Goal: Book appointment/travel/reservation

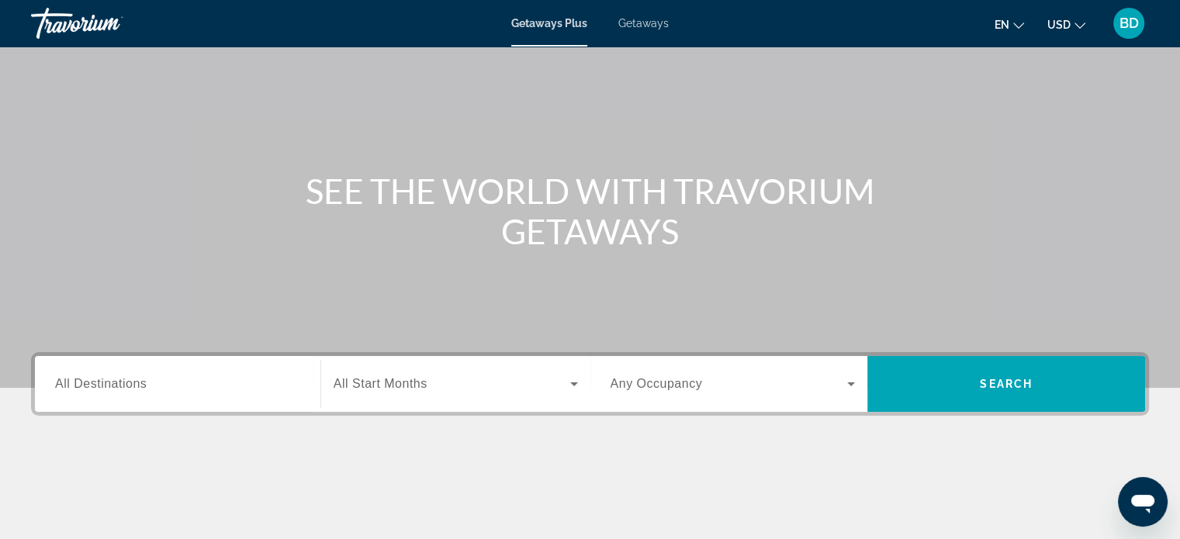
click at [144, 382] on span "All Destinations" at bounding box center [101, 383] width 92 height 13
click at [144, 382] on input "Destination All Destinations" at bounding box center [177, 385] width 245 height 19
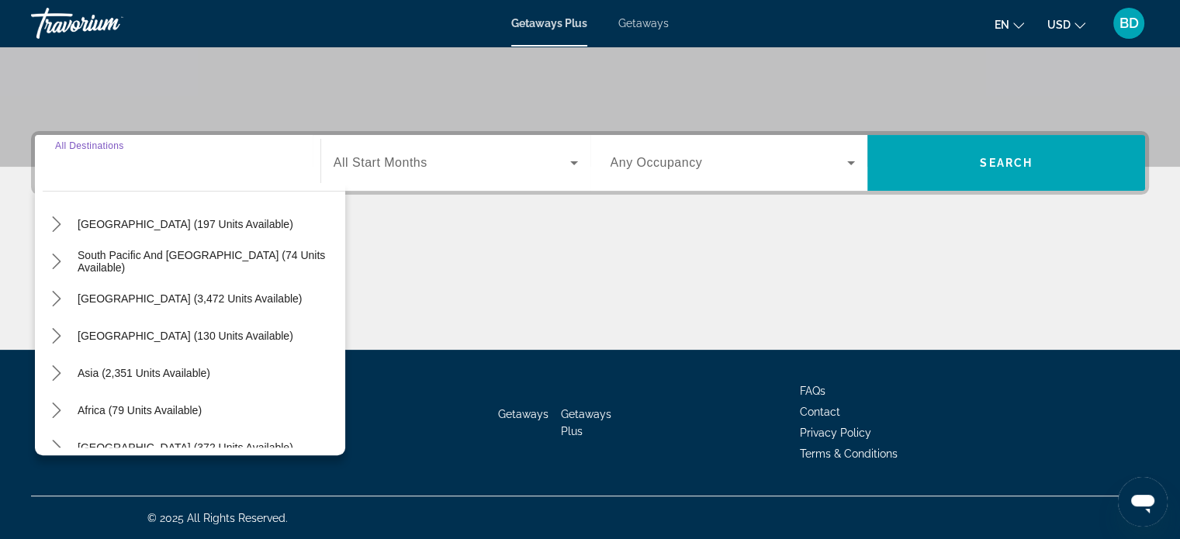
scroll to position [251, 0]
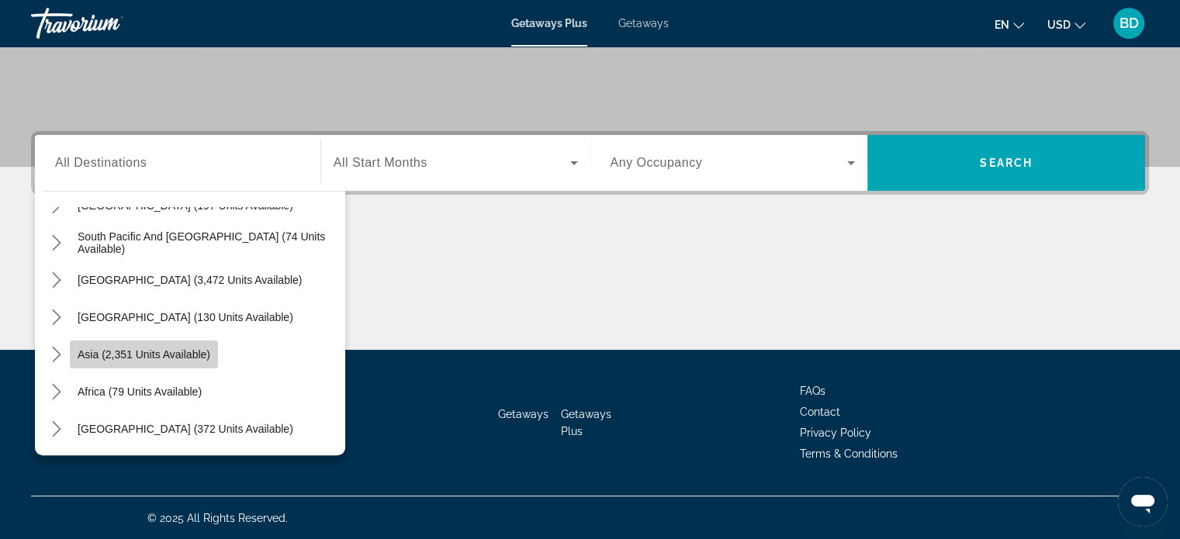
click at [169, 362] on span "Select destination: Asia (2,351 units available)" at bounding box center [144, 354] width 148 height 37
type input "**********"
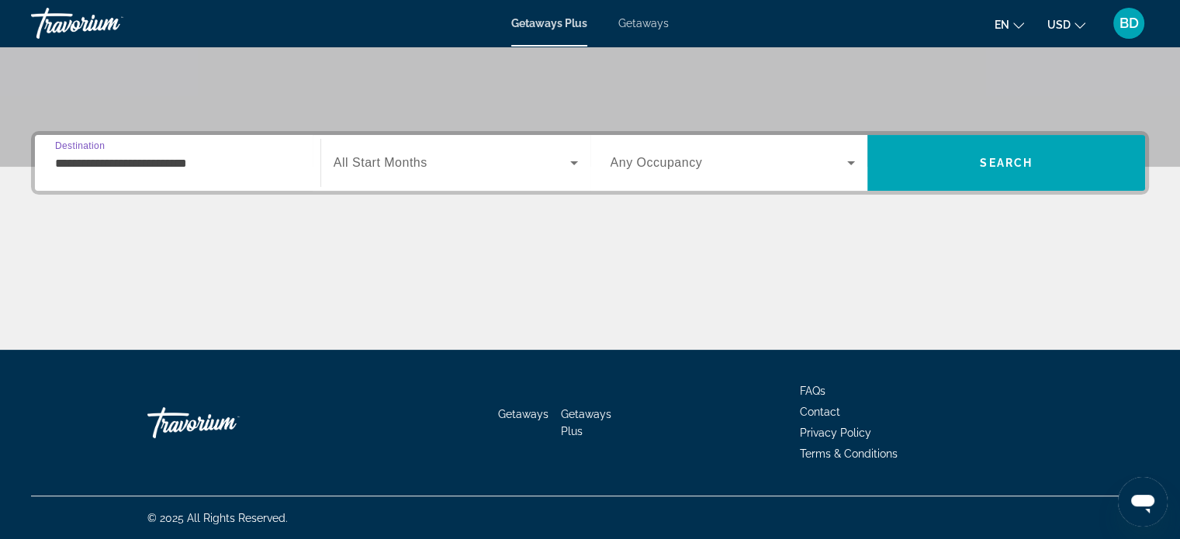
click at [428, 164] on span "Search widget" at bounding box center [452, 163] width 237 height 19
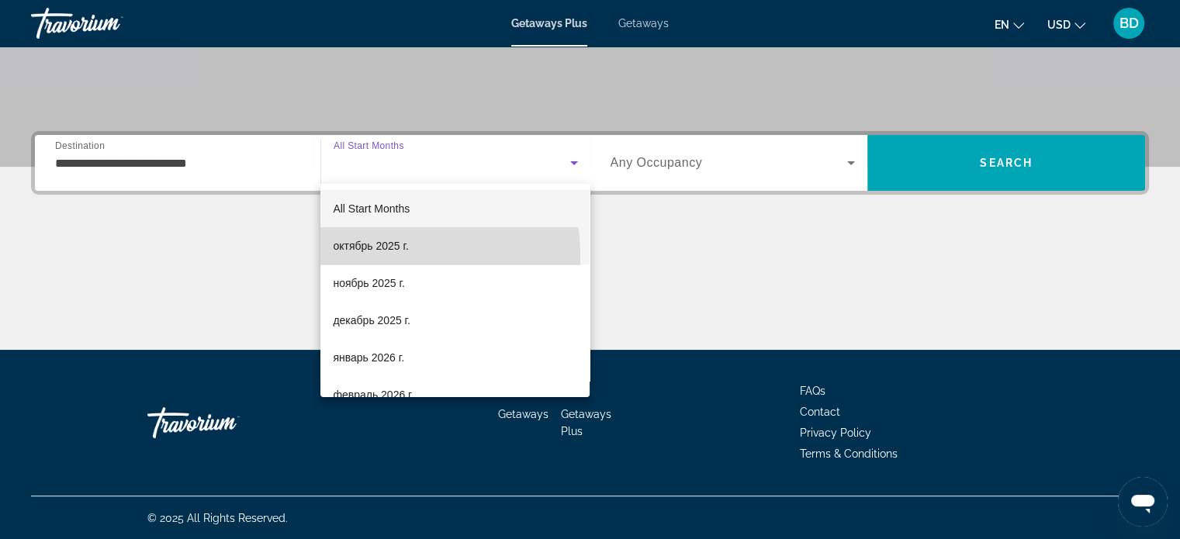
click at [383, 257] on mat-option "октябрь 2025 г." at bounding box center [454, 245] width 269 height 37
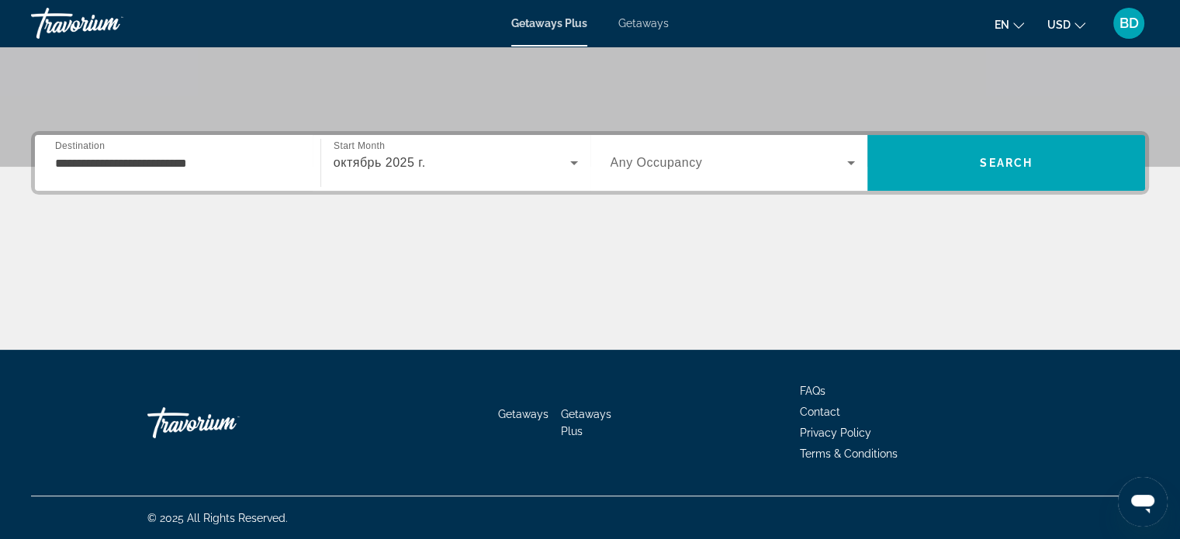
click at [670, 161] on span "Any Occupancy" at bounding box center [657, 162] width 92 height 13
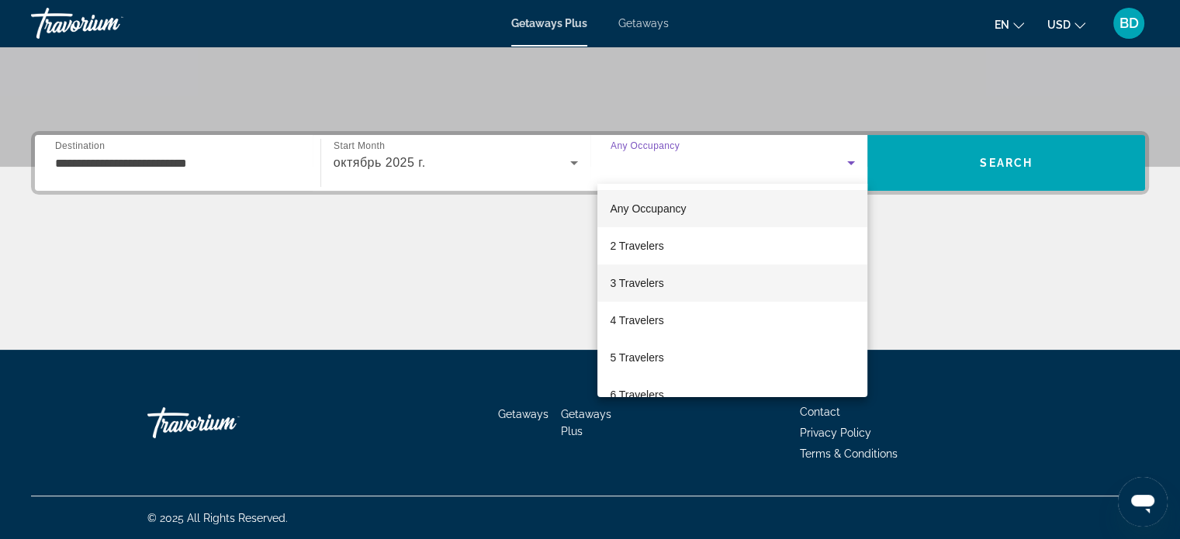
click at [644, 277] on span "3 Travelers" at bounding box center [637, 283] width 54 height 19
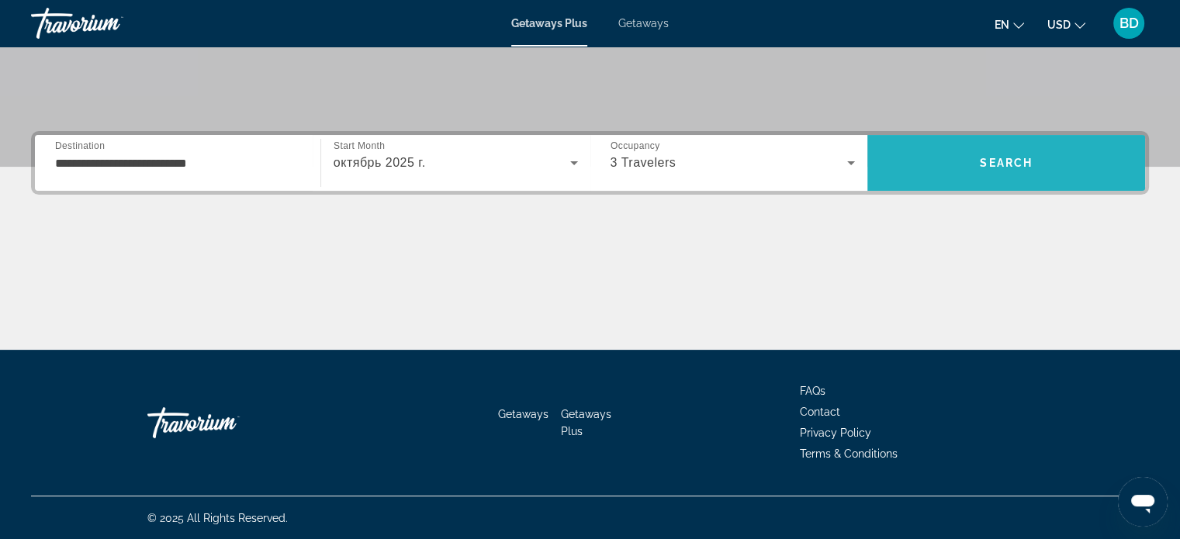
click at [996, 168] on span "Search" at bounding box center [1007, 162] width 278 height 37
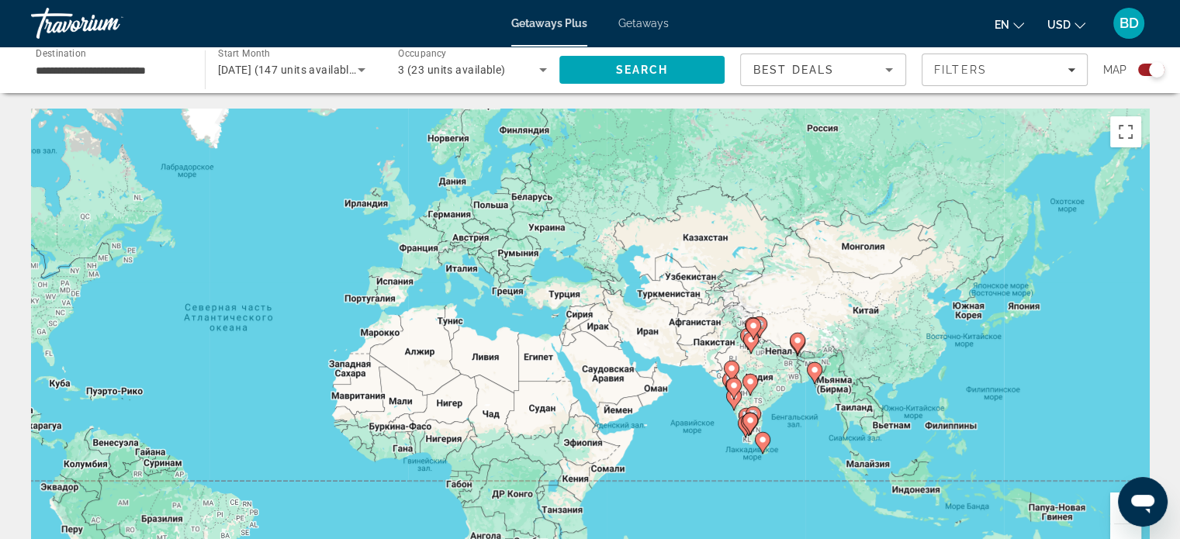
drag, startPoint x: 971, startPoint y: 390, endPoint x: 709, endPoint y: 390, distance: 262.3
click at [649, 390] on div "Чтобы активировать перетаскивание с помощью клавиатуры, нажмите Alt + Ввод. Пос…" at bounding box center [590, 342] width 1118 height 466
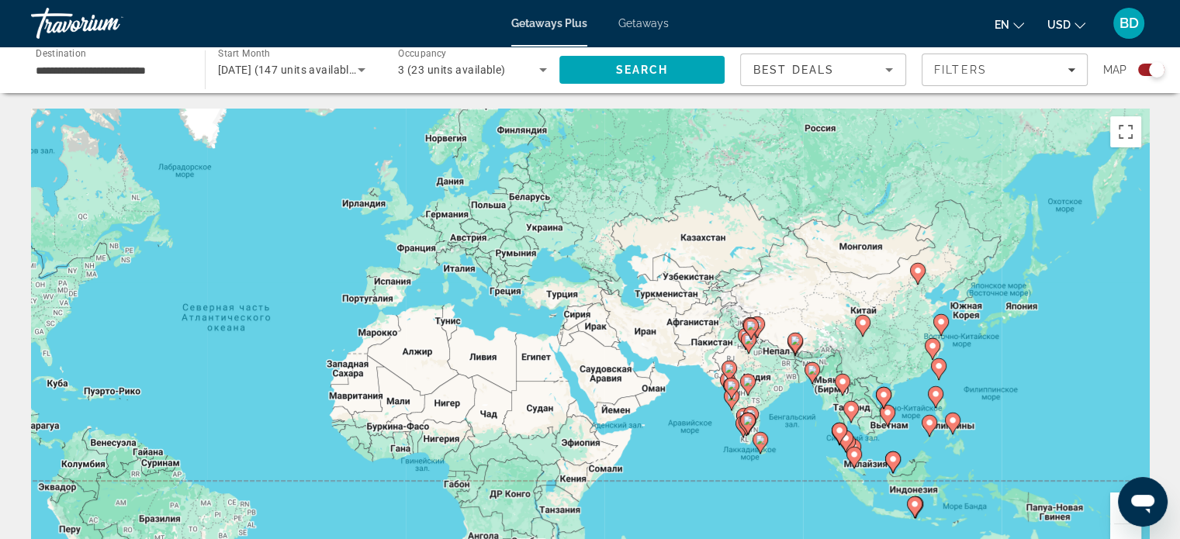
click at [761, 386] on div "Чтобы активировать перетаскивание с помощью клавиатуры, нажмите Alt + Ввод. Пос…" at bounding box center [590, 342] width 1118 height 466
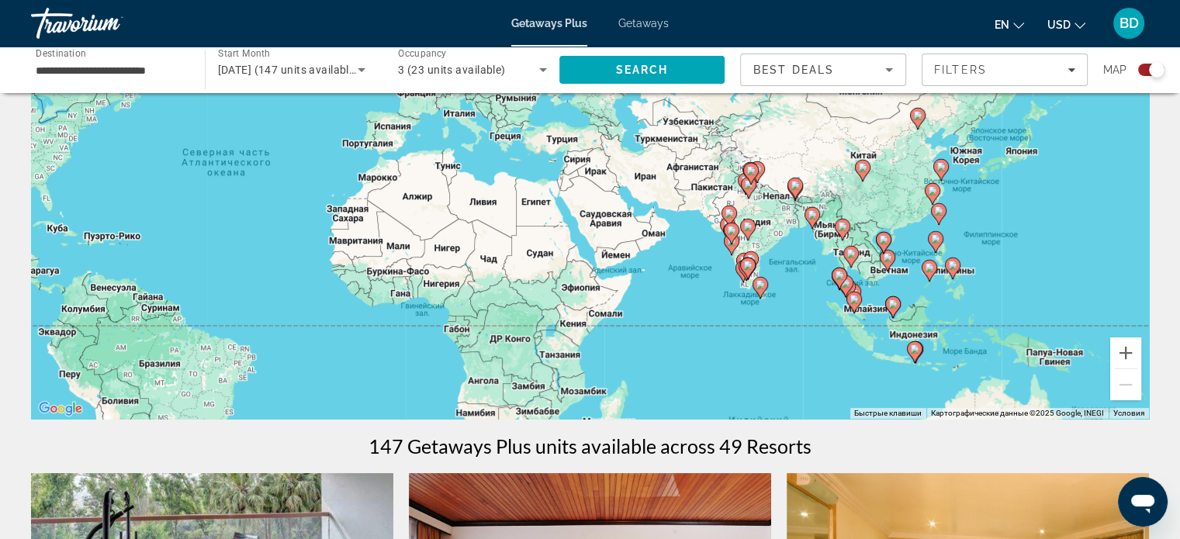
click at [766, 244] on div "Чтобы активировать перетаскивание с помощью клавиатуры, нажмите Alt + Ввод. Пос…" at bounding box center [590, 186] width 1118 height 466
click at [1120, 355] on button "Увеличить" at bounding box center [1125, 353] width 31 height 31
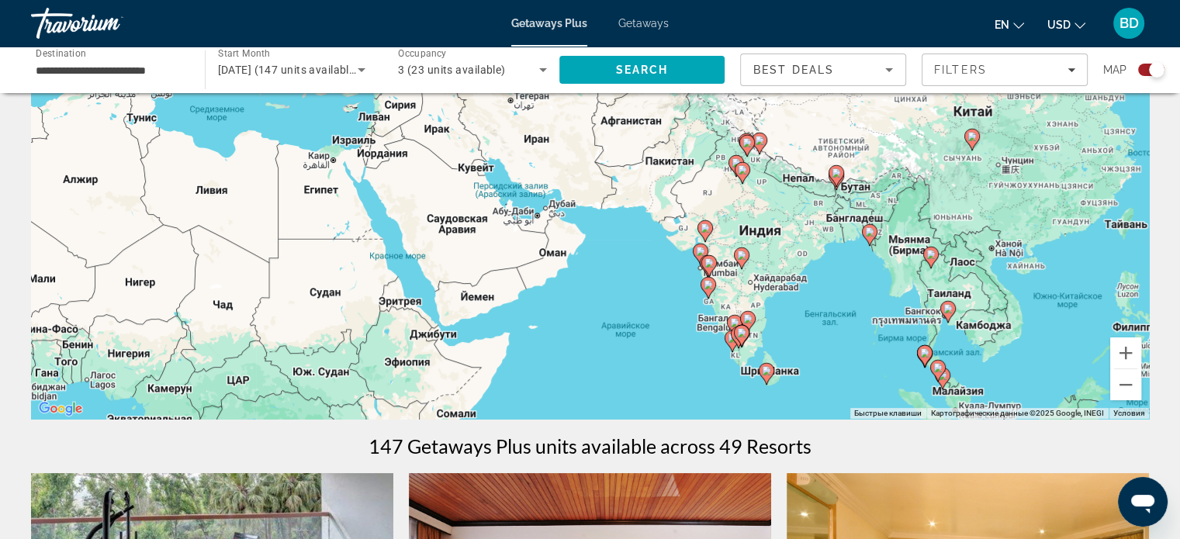
drag, startPoint x: 947, startPoint y: 341, endPoint x: 885, endPoint y: 322, distance: 65.0
click at [835, 321] on div "Чтобы активировать перетаскивание с помощью клавиатуры, нажмите Alt + Ввод. Пос…" at bounding box center [590, 186] width 1118 height 466
drag, startPoint x: 1130, startPoint y: 358, endPoint x: 1120, endPoint y: 360, distance: 10.4
click at [1127, 358] on button "Увеличить" at bounding box center [1125, 353] width 31 height 31
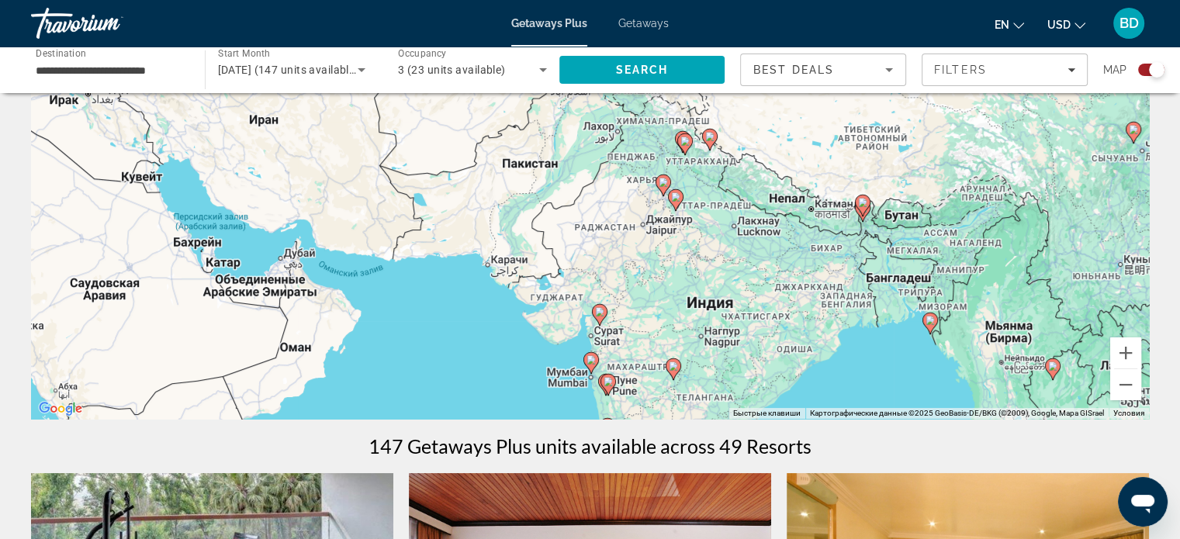
drag, startPoint x: 903, startPoint y: 303, endPoint x: 699, endPoint y: 321, distance: 204.9
click at [683, 331] on div "Чтобы активировать перетаскивание с помощью клавиатуры, нажмите Alt + Ввод. Пос…" at bounding box center [590, 186] width 1118 height 466
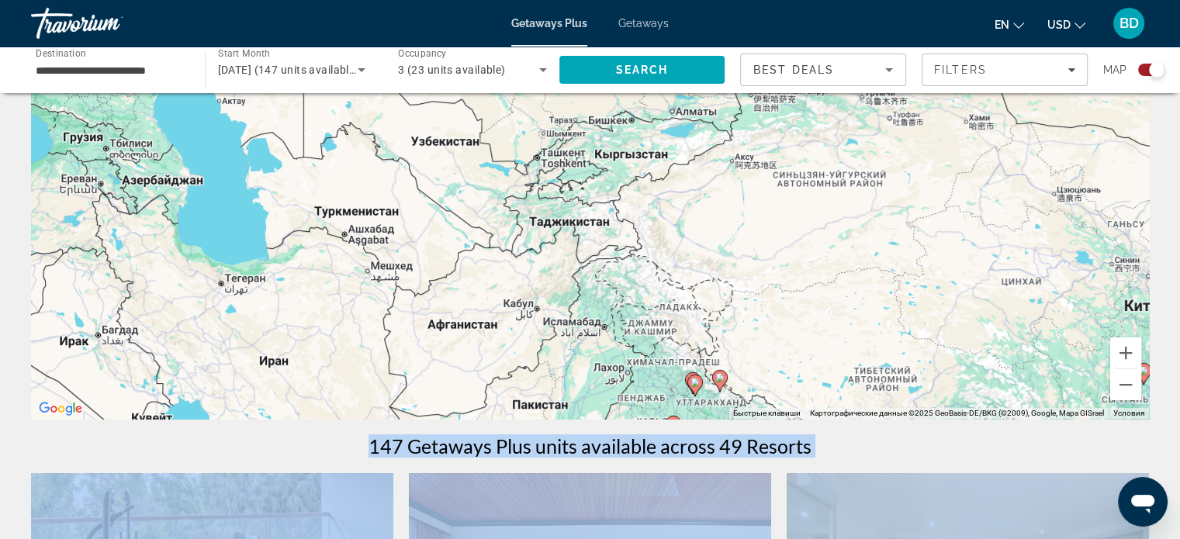
drag, startPoint x: 791, startPoint y: 260, endPoint x: 802, endPoint y: 497, distance: 237.7
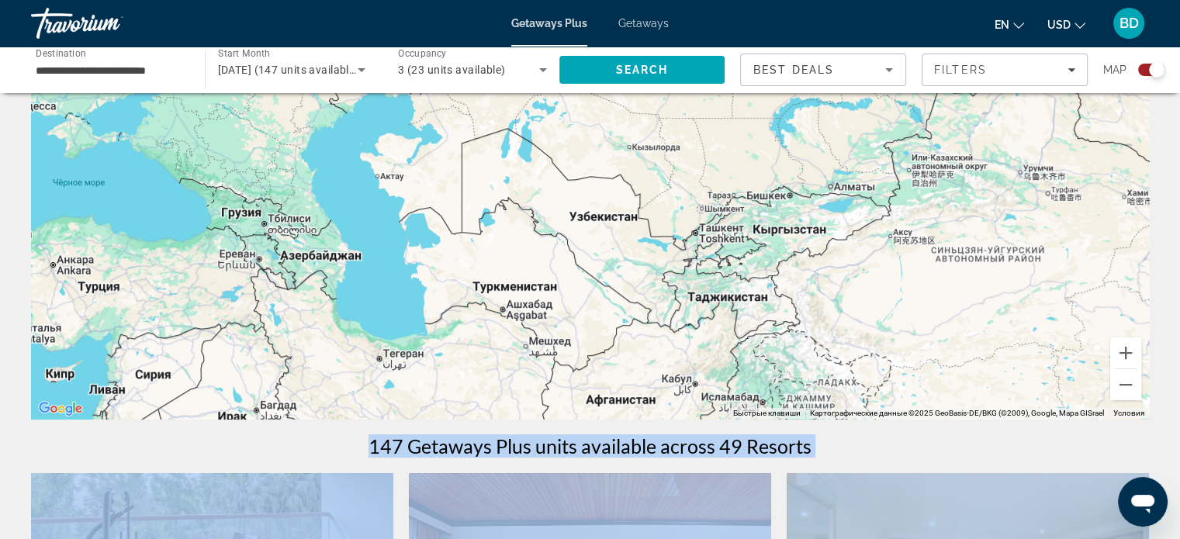
drag, startPoint x: 618, startPoint y: 197, endPoint x: 767, endPoint y: 287, distance: 174.1
click at [773, 282] on div "Чтобы активировать перетаскивание с помощью клавиатуры, нажмите Alt + Ввод. Пос…" at bounding box center [590, 186] width 1118 height 466
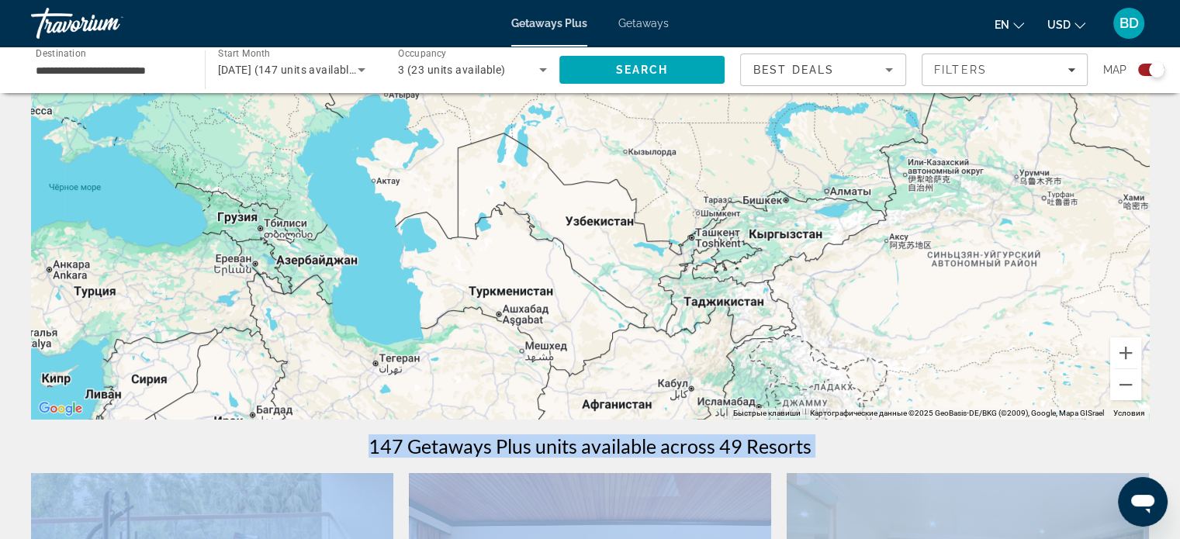
drag, startPoint x: 236, startPoint y: 219, endPoint x: 233, endPoint y: 241, distance: 21.9
click at [236, 220] on div "Чтобы активировать перетаскивание с помощью клавиатуры, нажмите Alt + Ввод. Пос…" at bounding box center [590, 186] width 1118 height 466
click at [233, 220] on div "Чтобы активировать перетаскивание с помощью клавиатуры, нажмите Alt + Ввод. Пос…" at bounding box center [590, 186] width 1118 height 466
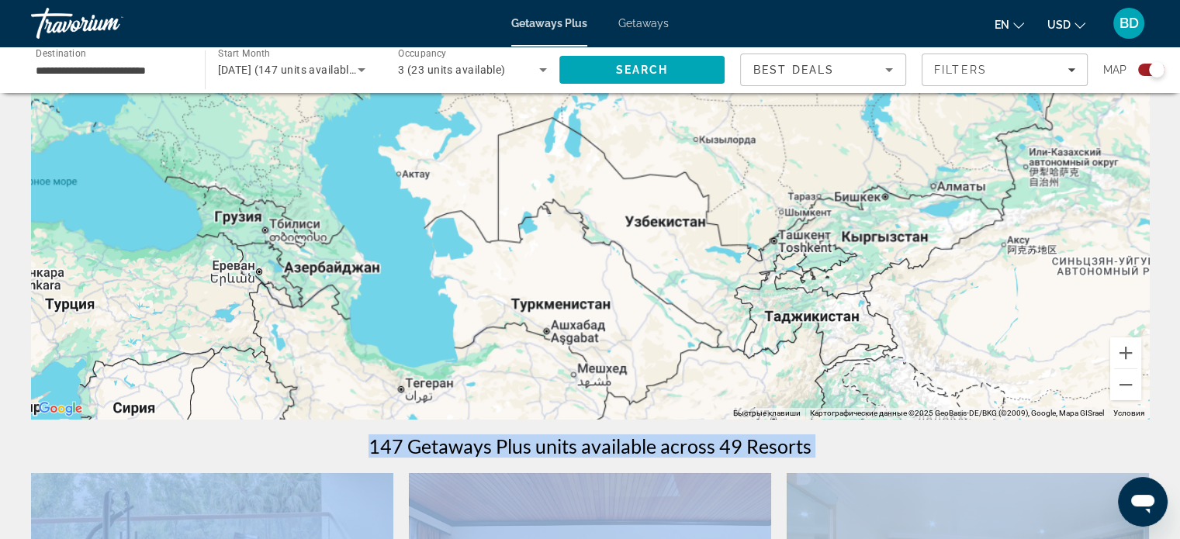
drag, startPoint x: 233, startPoint y: 220, endPoint x: 239, endPoint y: 229, distance: 11.2
click at [233, 220] on div "Чтобы активировать перетаскивание с помощью клавиатуры, нажмите Alt + Ввод. Пос…" at bounding box center [590, 186] width 1118 height 466
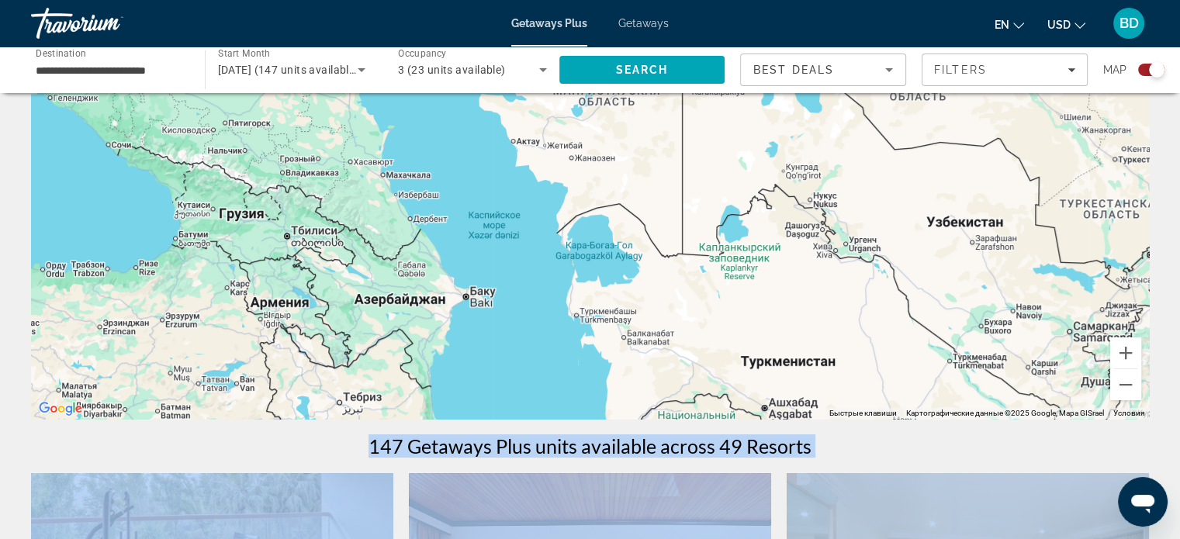
click at [235, 213] on div "Main content" at bounding box center [590, 186] width 1118 height 466
click at [237, 220] on div "Main content" at bounding box center [590, 186] width 1118 height 466
click at [237, 214] on div "Main content" at bounding box center [590, 186] width 1118 height 466
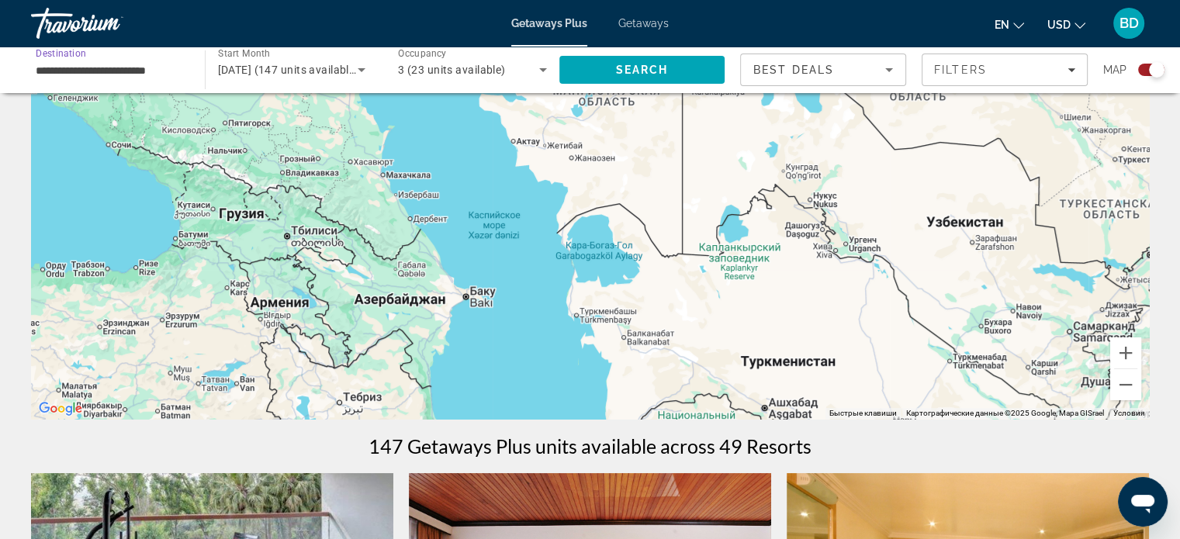
click at [171, 75] on input "**********" at bounding box center [110, 70] width 149 height 19
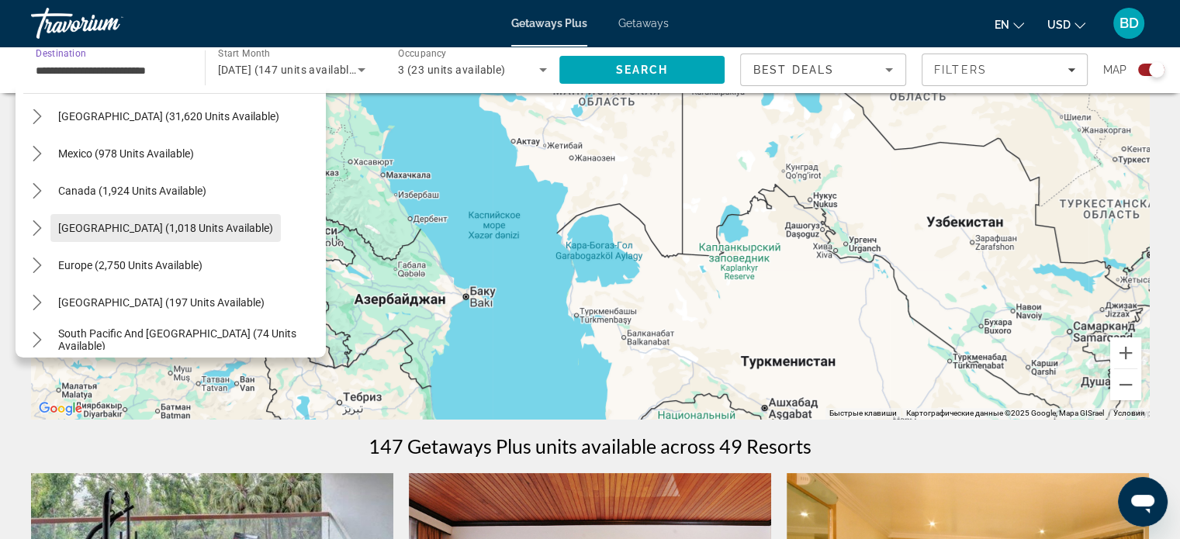
scroll to position [78, 0]
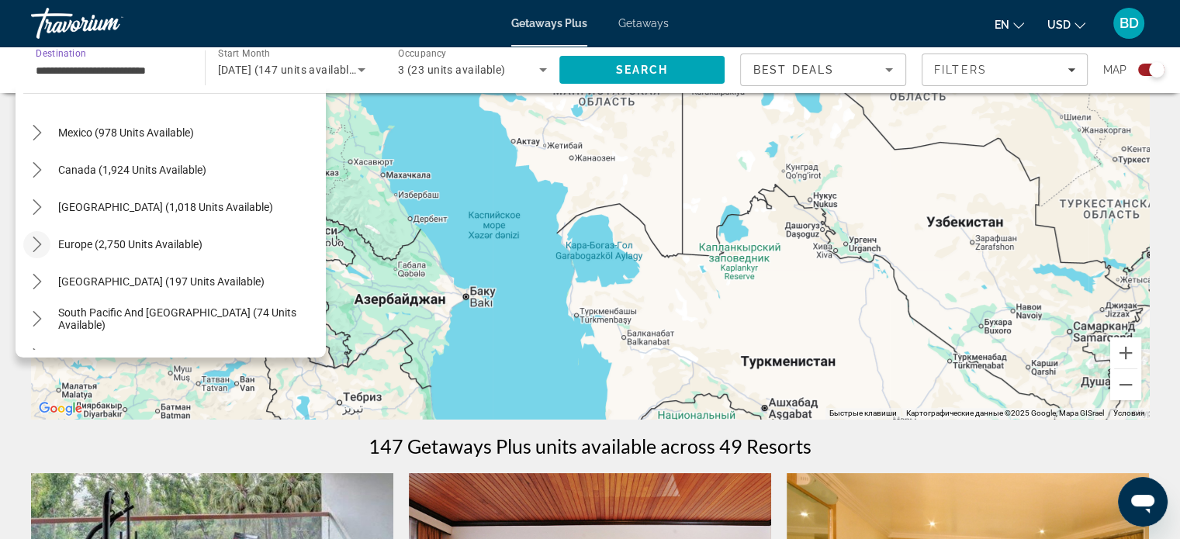
click at [36, 243] on icon "Toggle Europe (2,750 units available) submenu" at bounding box center [37, 245] width 16 height 16
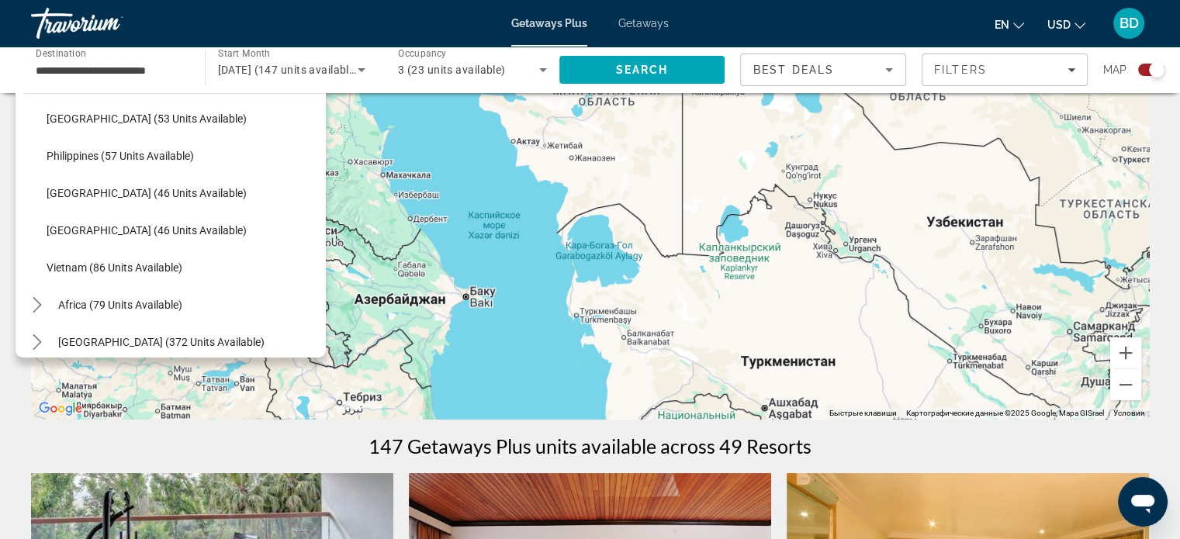
scroll to position [1369, 0]
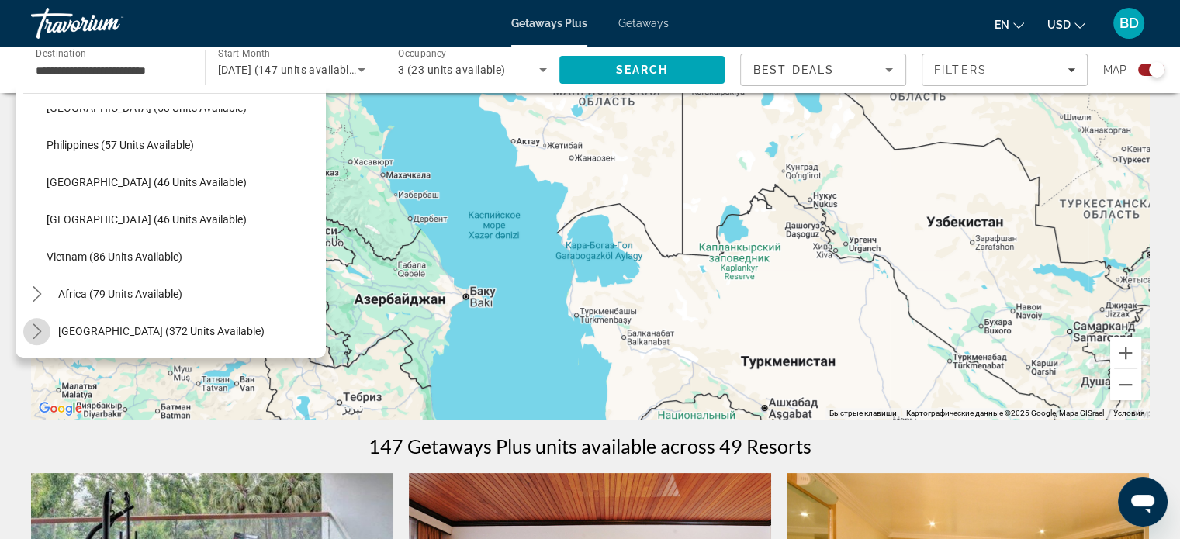
click at [29, 330] on icon "Toggle Middle East (372 units available) submenu" at bounding box center [37, 332] width 16 height 16
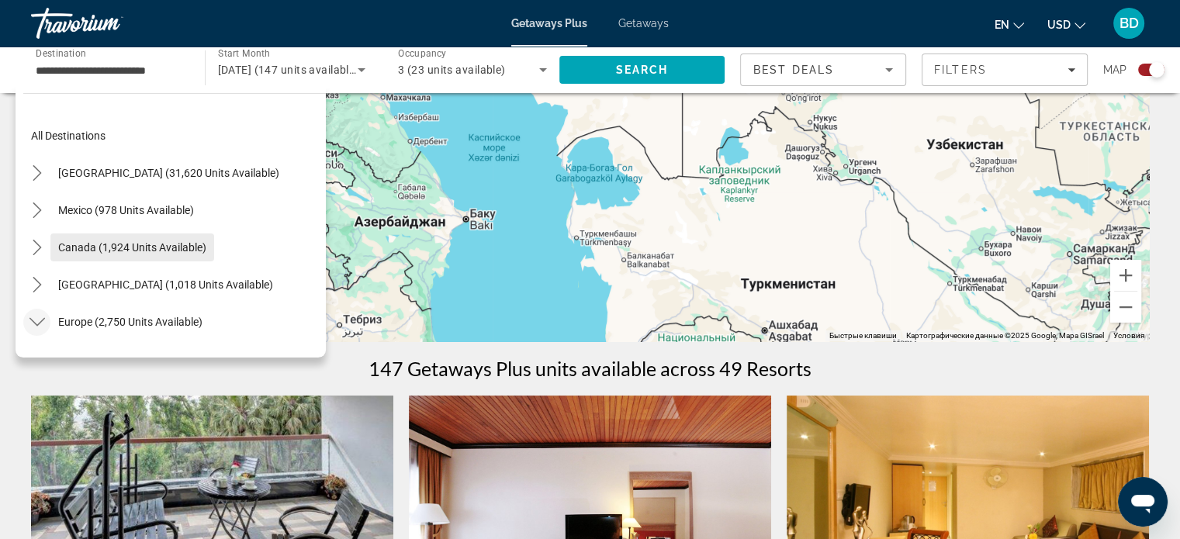
scroll to position [78, 0]
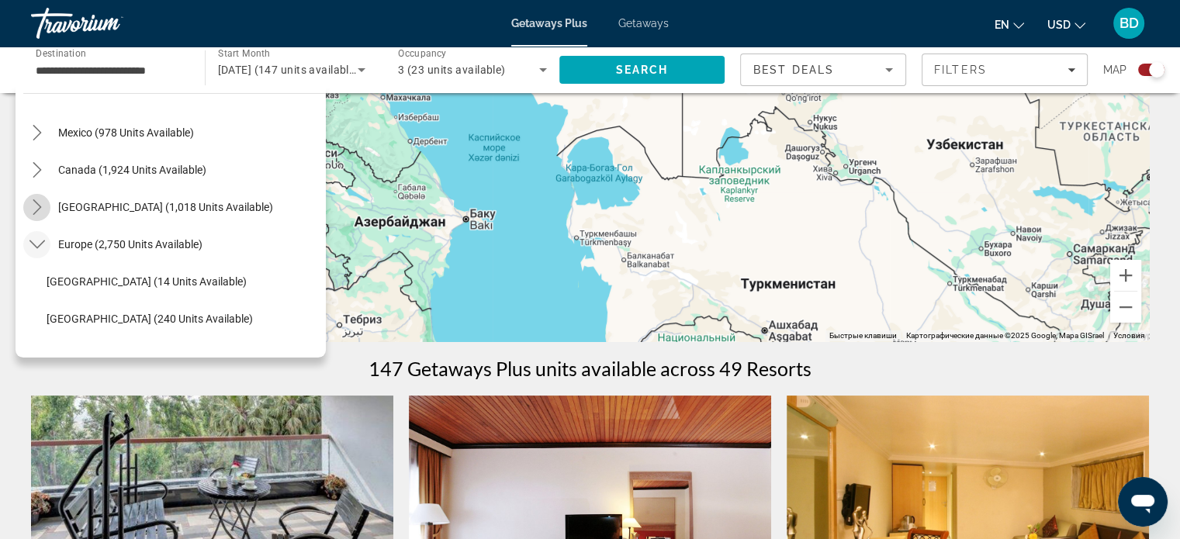
click at [29, 206] on icon "Toggle Caribbean & Atlantic Islands (1,018 units available) submenu" at bounding box center [37, 207] width 16 height 16
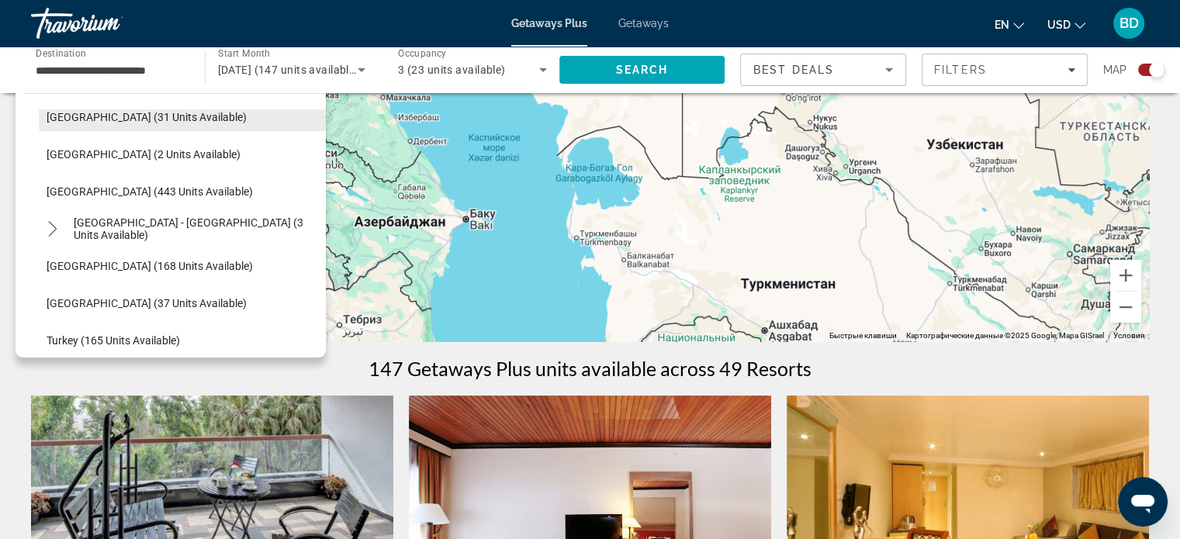
scroll to position [916, 0]
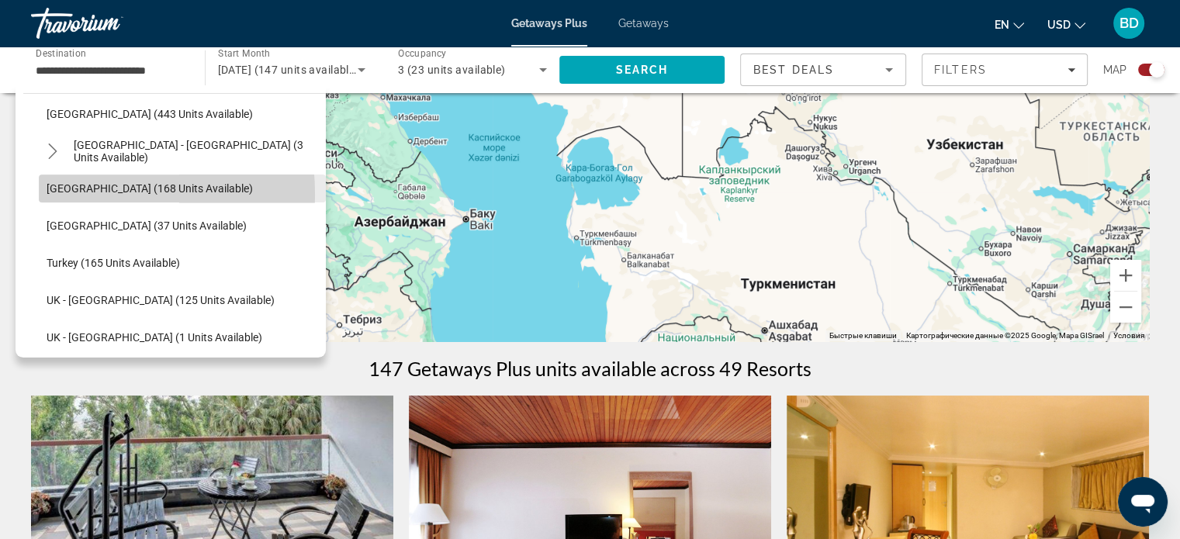
click at [50, 195] on span "Select destination: Sweden (168 units available)" at bounding box center [182, 188] width 287 height 37
type input "**********"
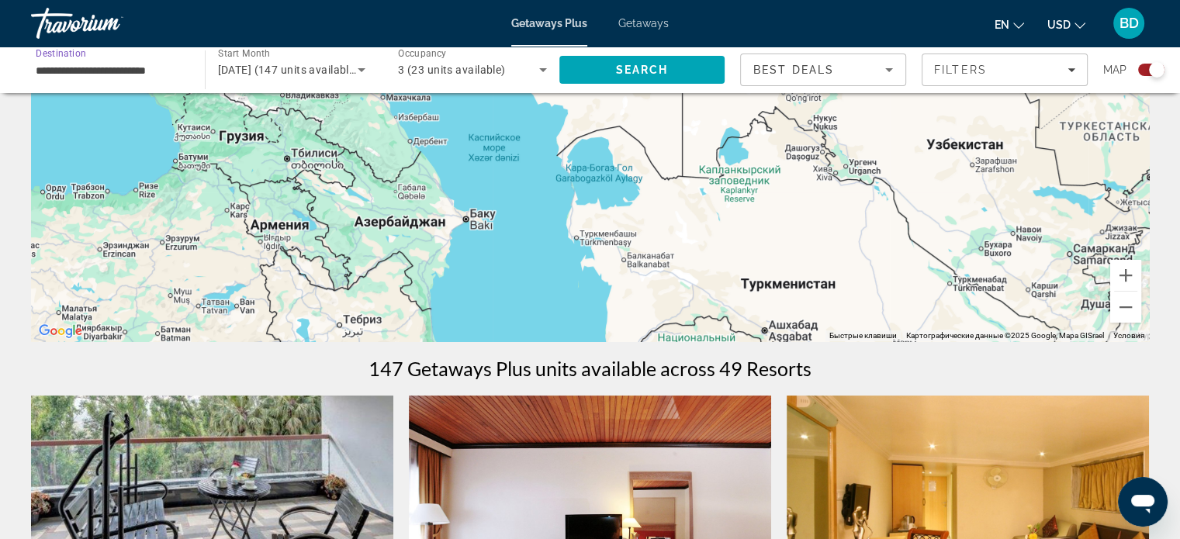
click at [56, 66] on input "**********" at bounding box center [110, 70] width 149 height 19
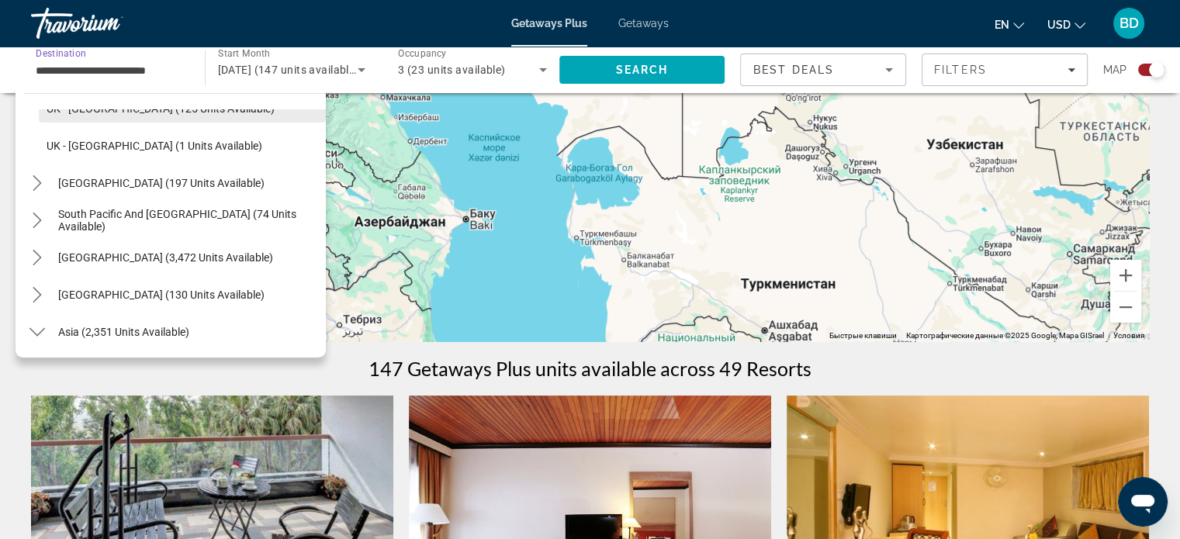
scroll to position [1185, 0]
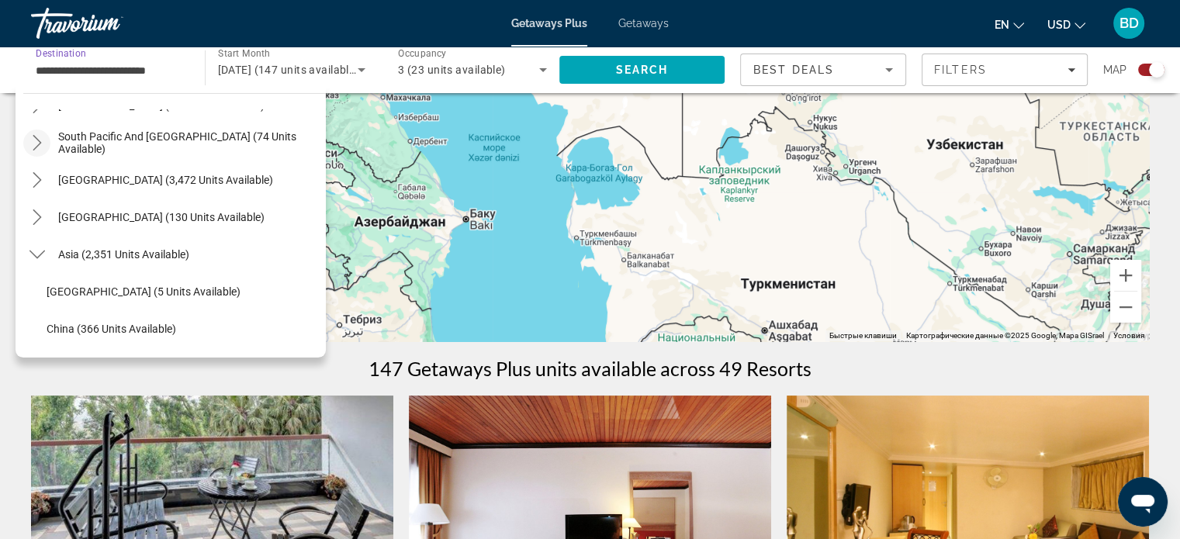
click at [35, 140] on icon "Toggle South Pacific and Oceania (74 units available) submenu" at bounding box center [37, 143] width 16 height 16
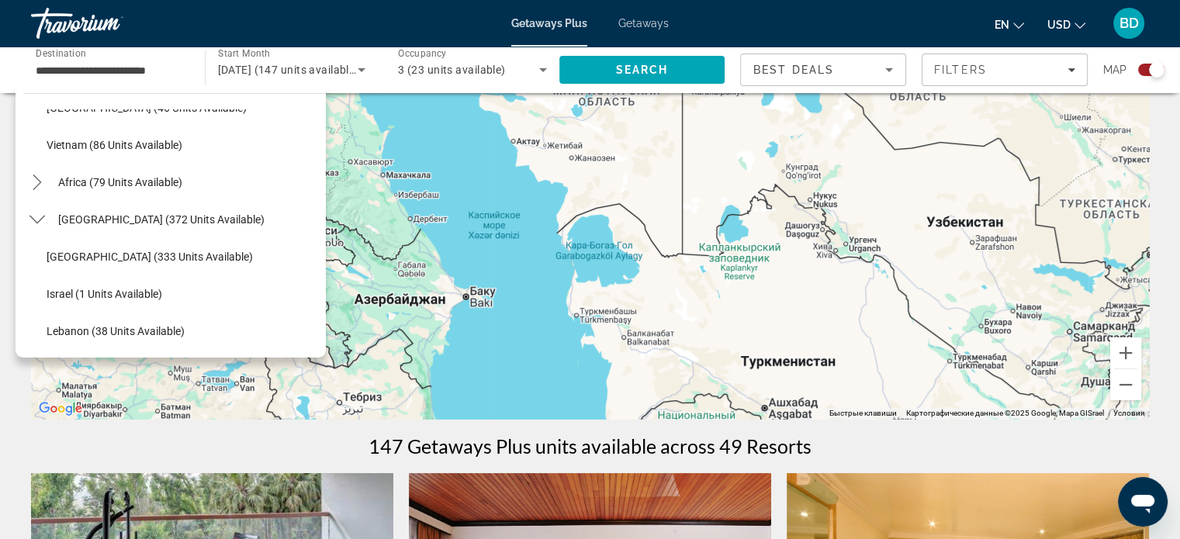
scroll to position [0, 0]
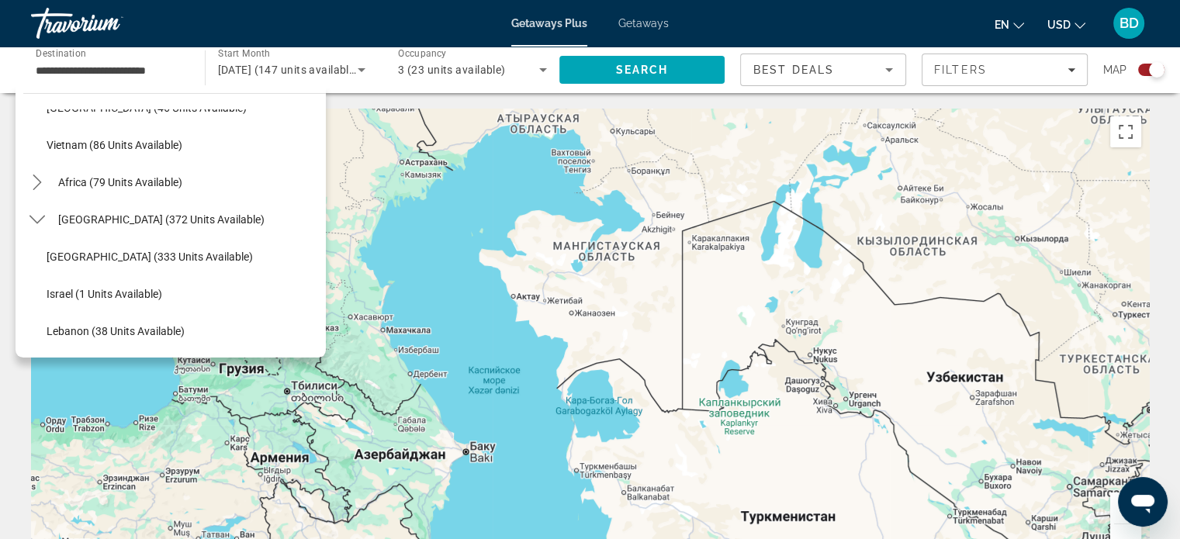
click at [843, 19] on div "en English Español Français Italiano Português русский USD USD ($) MXN (Mex$) C…" at bounding box center [916, 23] width 465 height 33
